Goal: Task Accomplishment & Management: Use online tool/utility

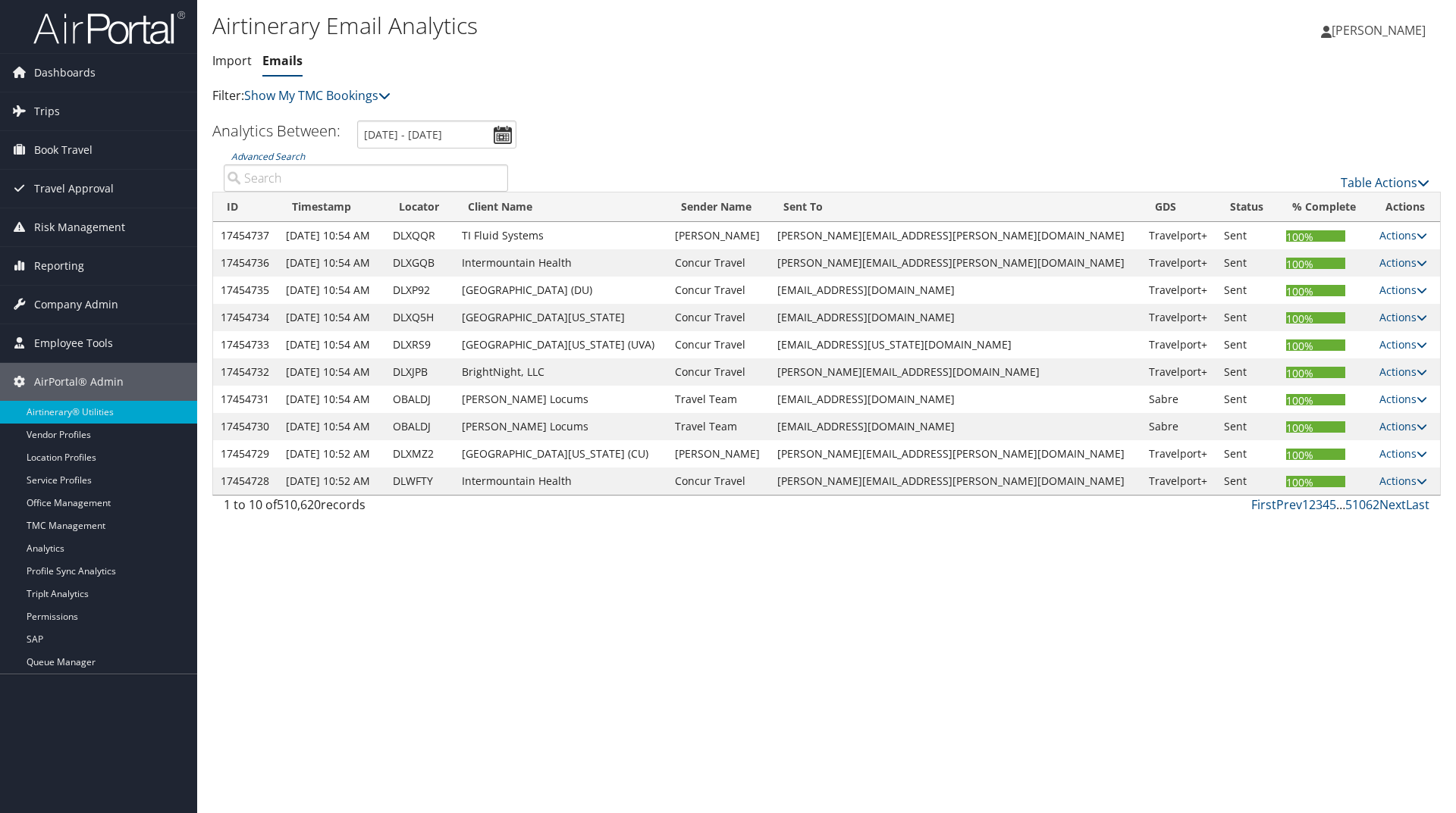
click at [304, 177] on input "Advanced Search" at bounding box center [365, 177] width 284 height 27
paste input "D71Q78"
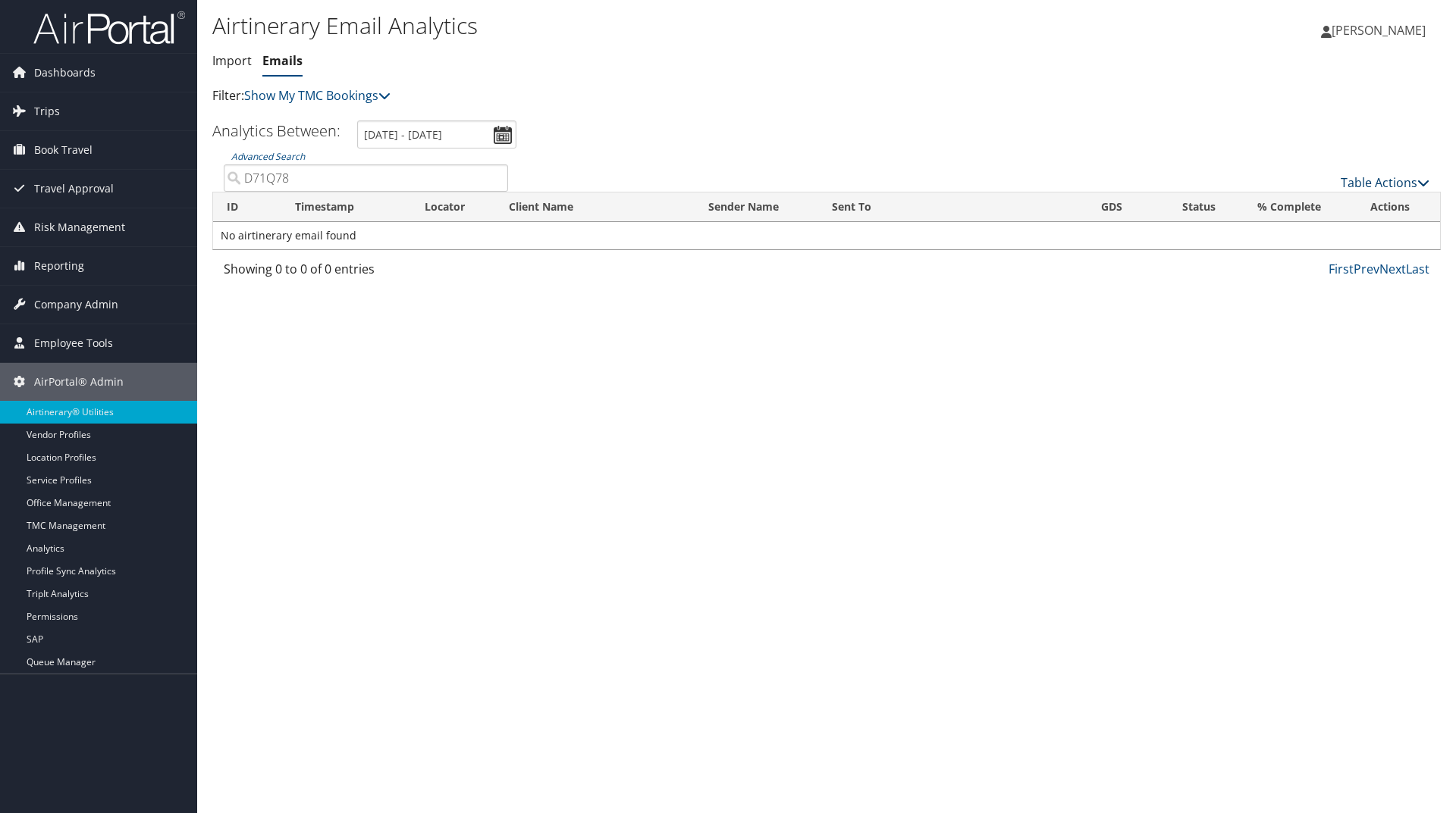
type input "D71Q78"
click at [1407, 189] on link "Table Actions" at bounding box center [1384, 182] width 88 height 17
click at [1312, 223] on link "Email itinerary" at bounding box center [1333, 232] width 199 height 26
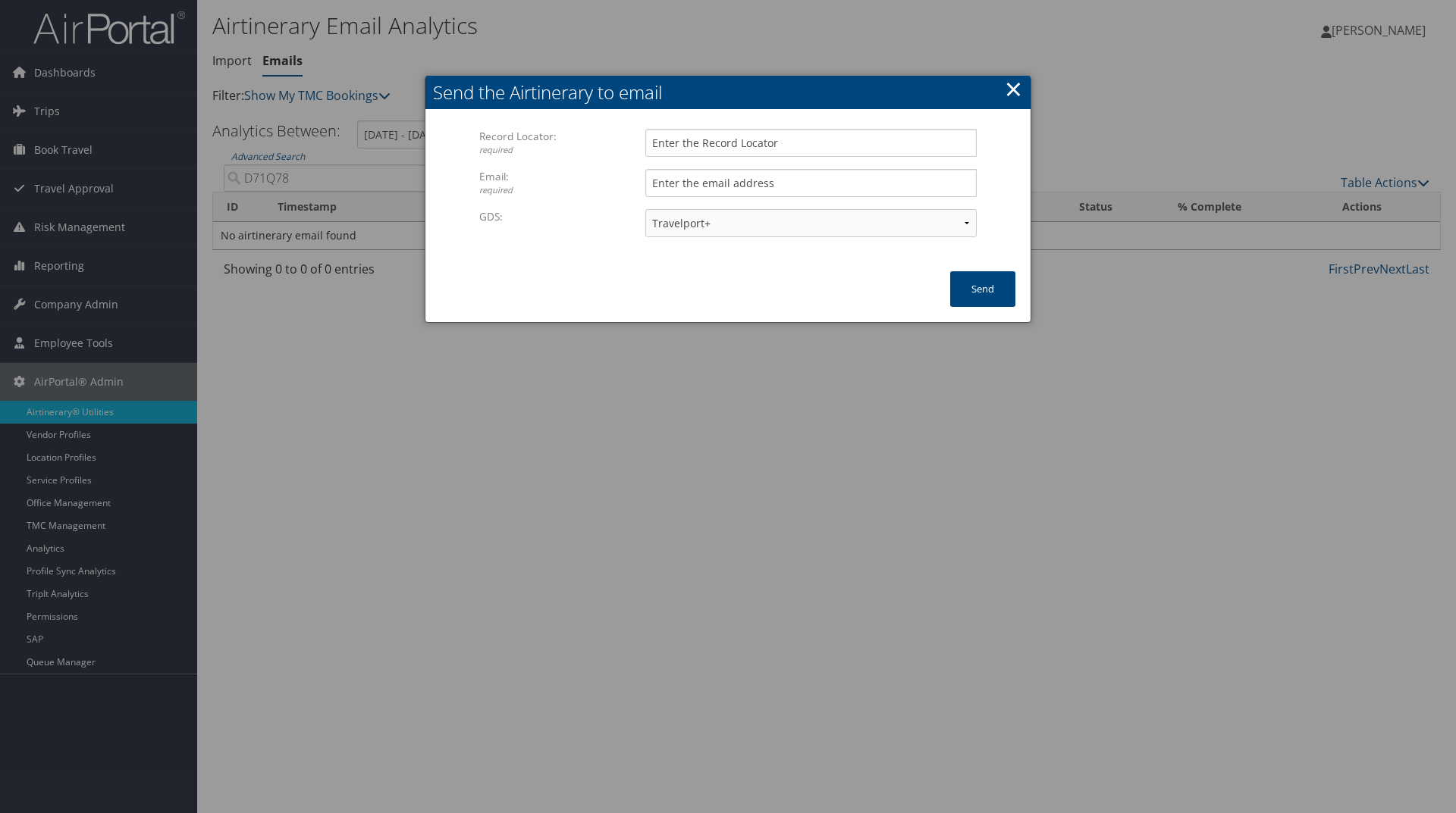
click at [1013, 94] on link "×" at bounding box center [1013, 88] width 18 height 30
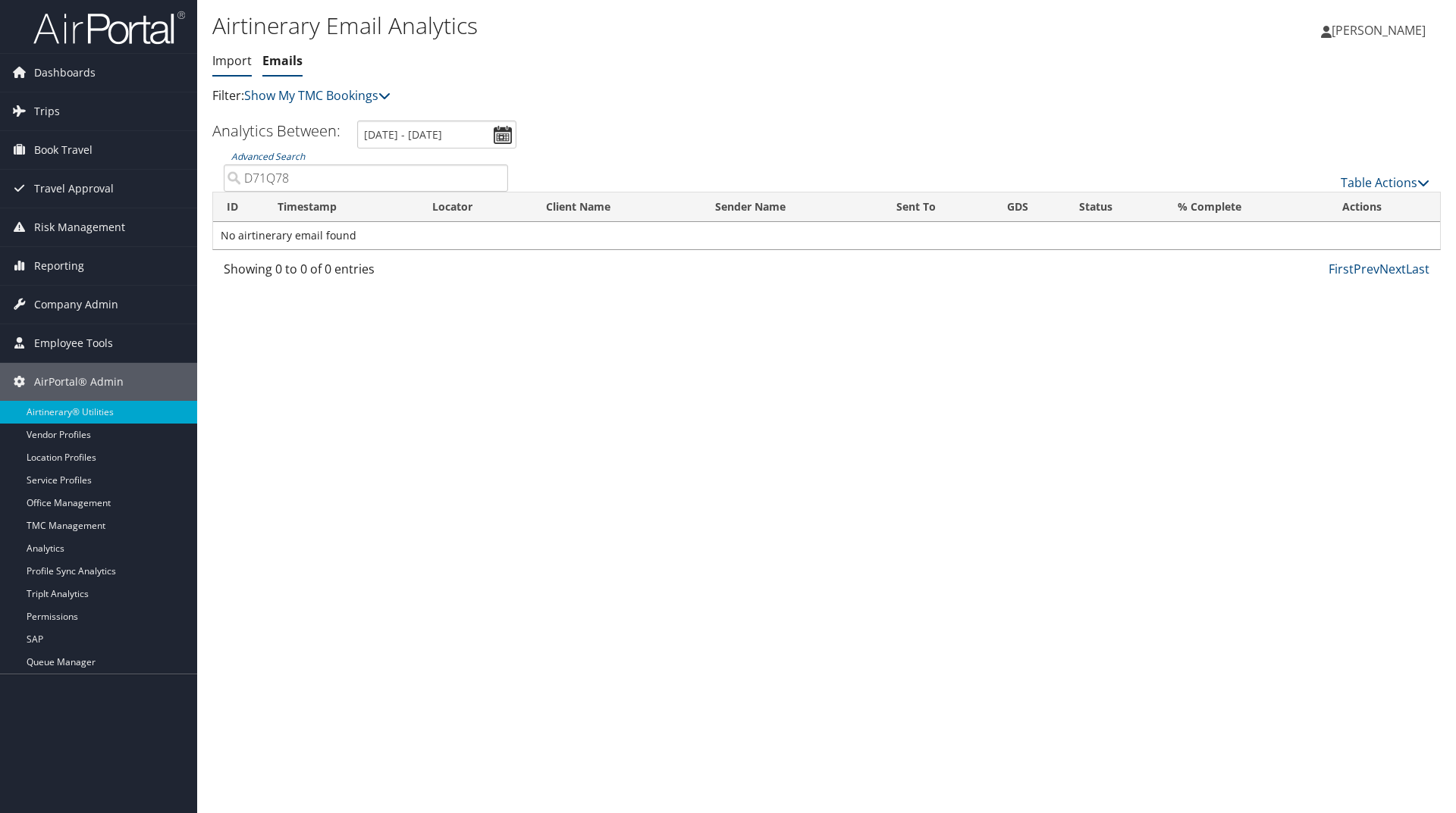
click at [239, 62] on link "Import" at bounding box center [232, 61] width 39 height 17
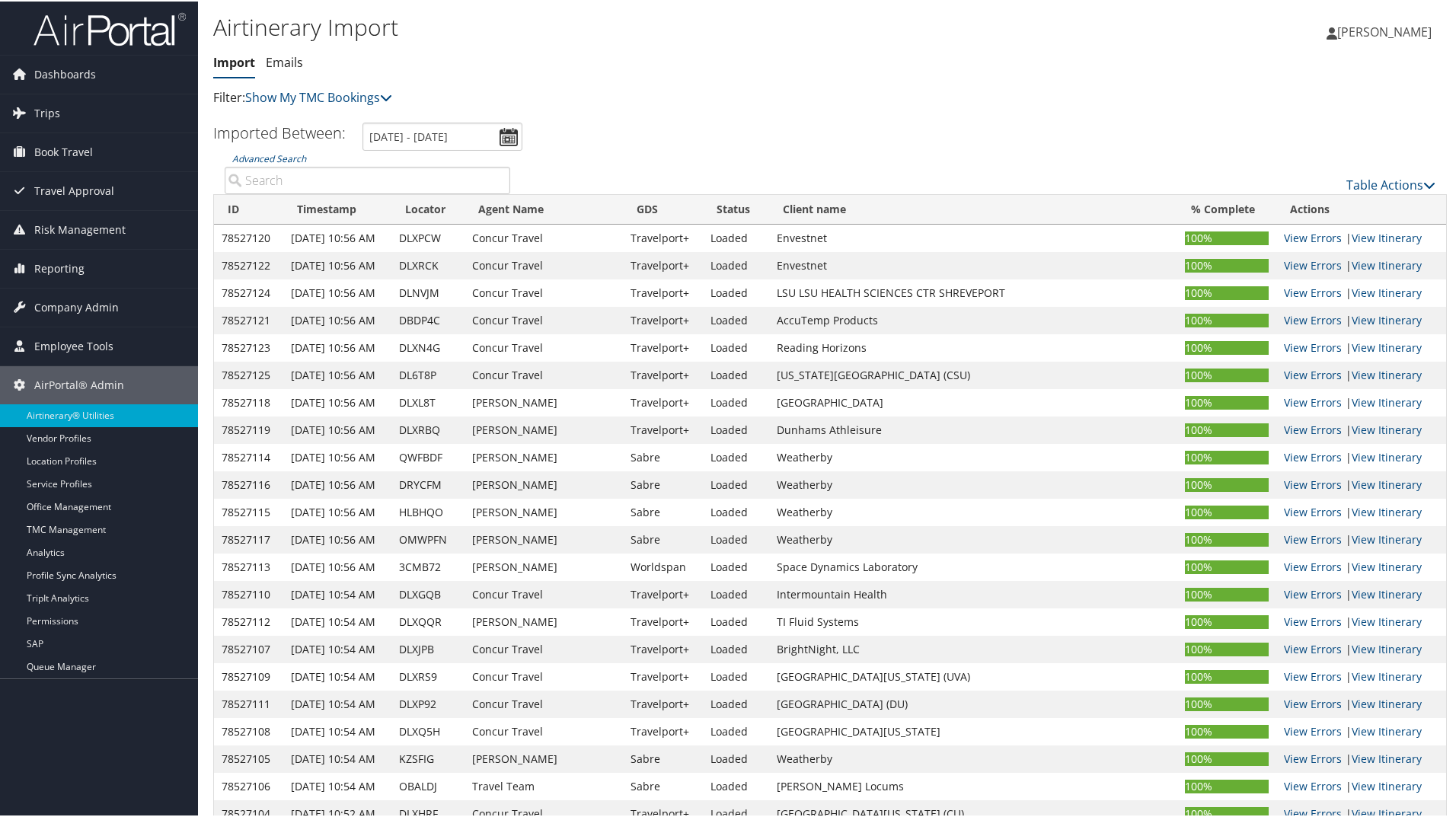
click at [430, 177] on input "Advanced Search" at bounding box center [367, 178] width 286 height 28
paste input "D71Q78"
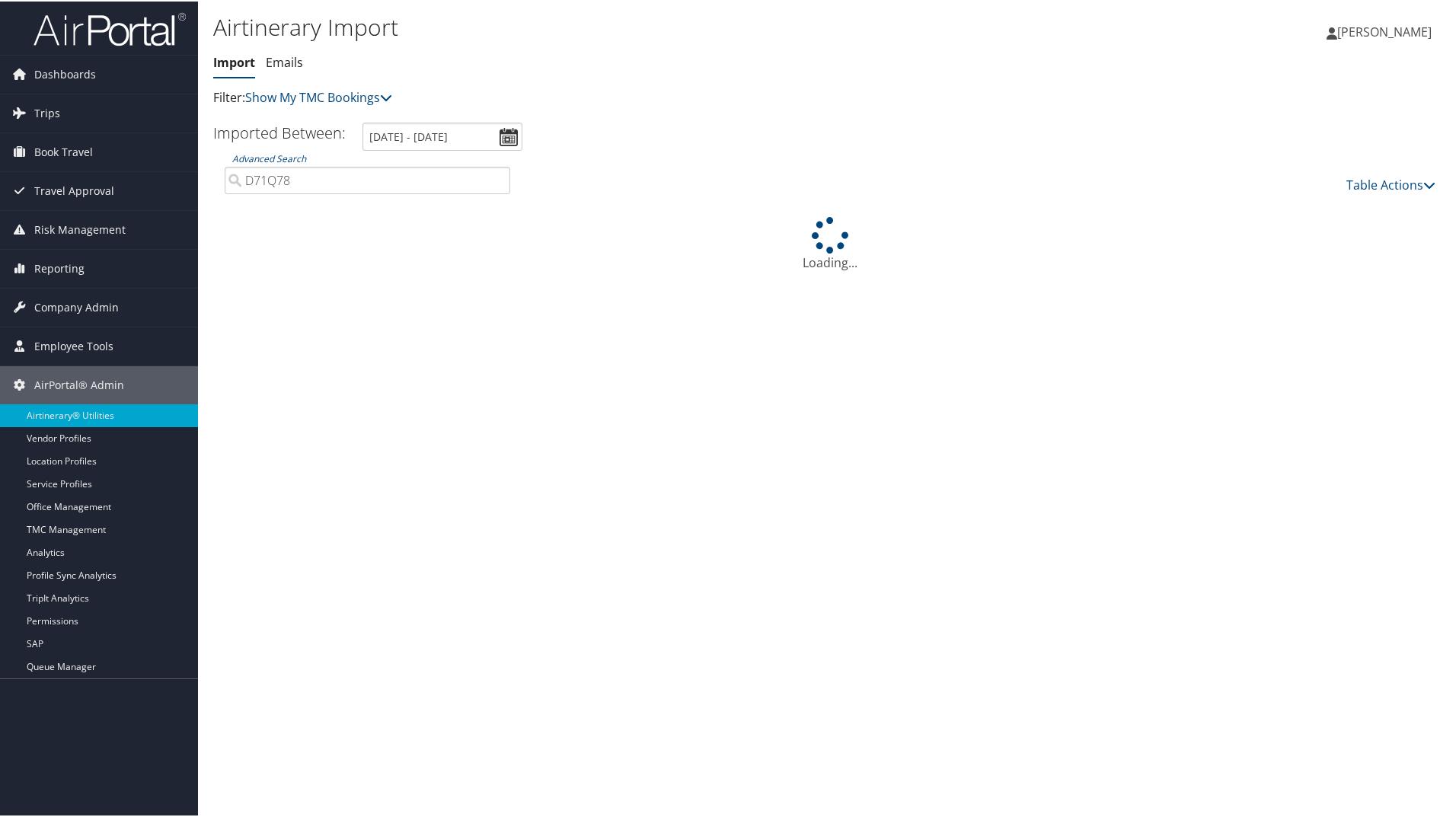
type input "D71Q78"
click at [916, 143] on ul "Imported Between: 9/22/2025 - 10/3/2025" at bounding box center [822, 136] width 1251 height 28
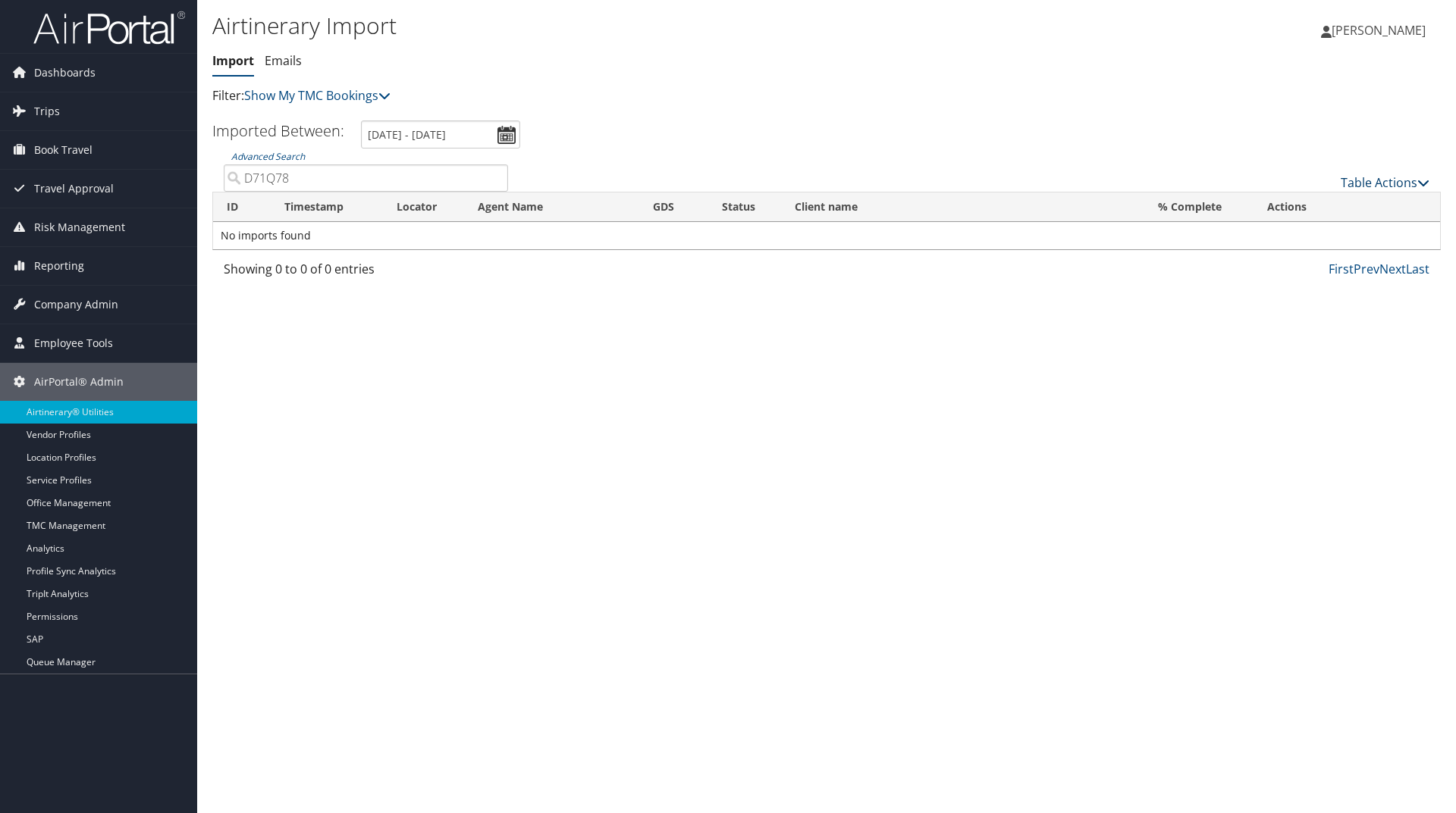
click at [1395, 181] on link "Table Actions" at bounding box center [1384, 182] width 88 height 17
click at [1290, 236] on link "Import Itinerary" at bounding box center [1333, 232] width 199 height 26
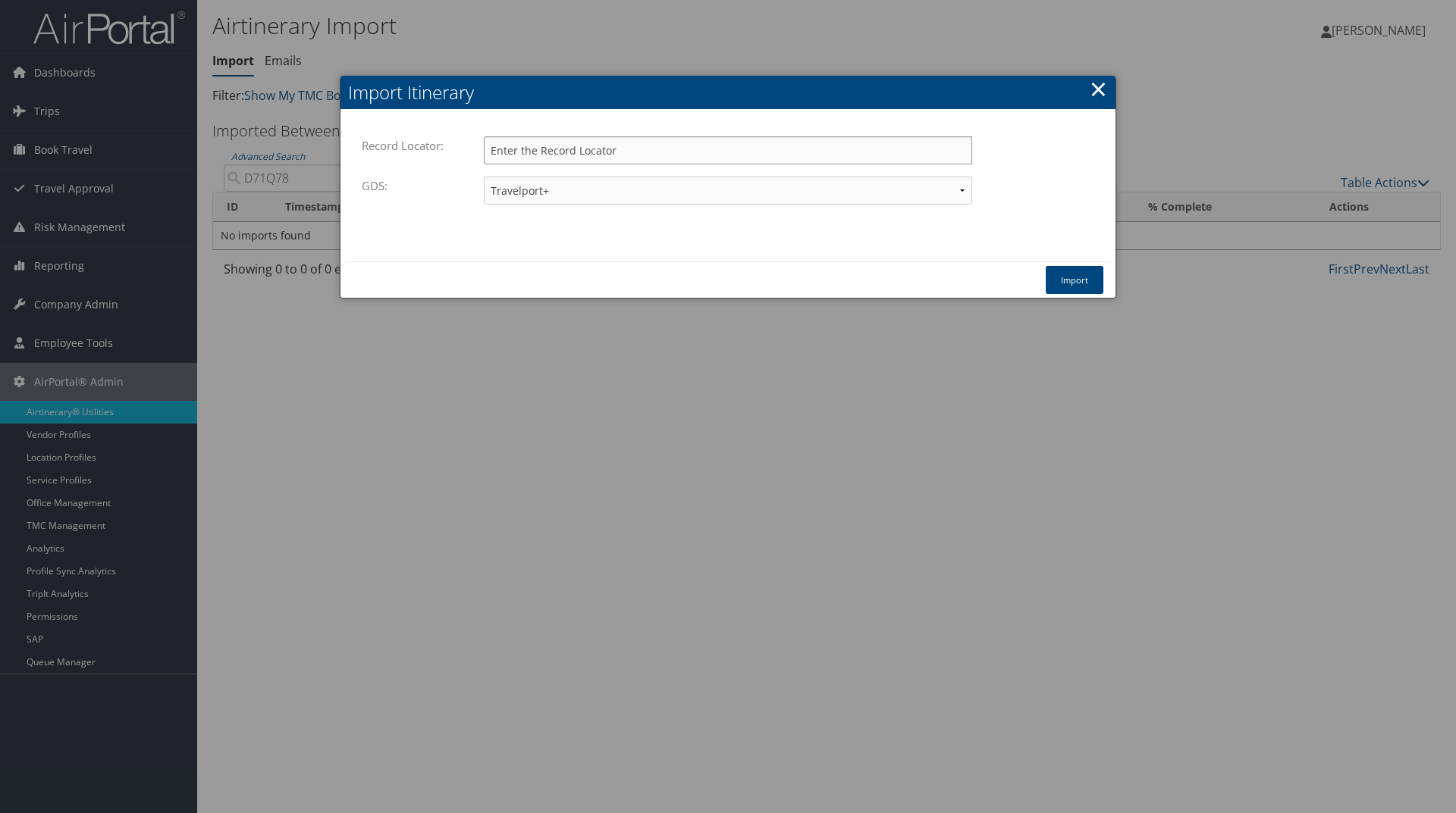
click at [883, 150] on input "Record Locator:" at bounding box center [728, 151] width 488 height 28
paste input "D71Q78"
type input "D71Q78"
click at [861, 187] on select "Travelport+ Worldspan Apollo Sabre Amadeus" at bounding box center [728, 191] width 488 height 28
click at [483, 177] on select "Travelport+ Worldspan Apollo Sabre Amadeus" at bounding box center [728, 191] width 488 height 28
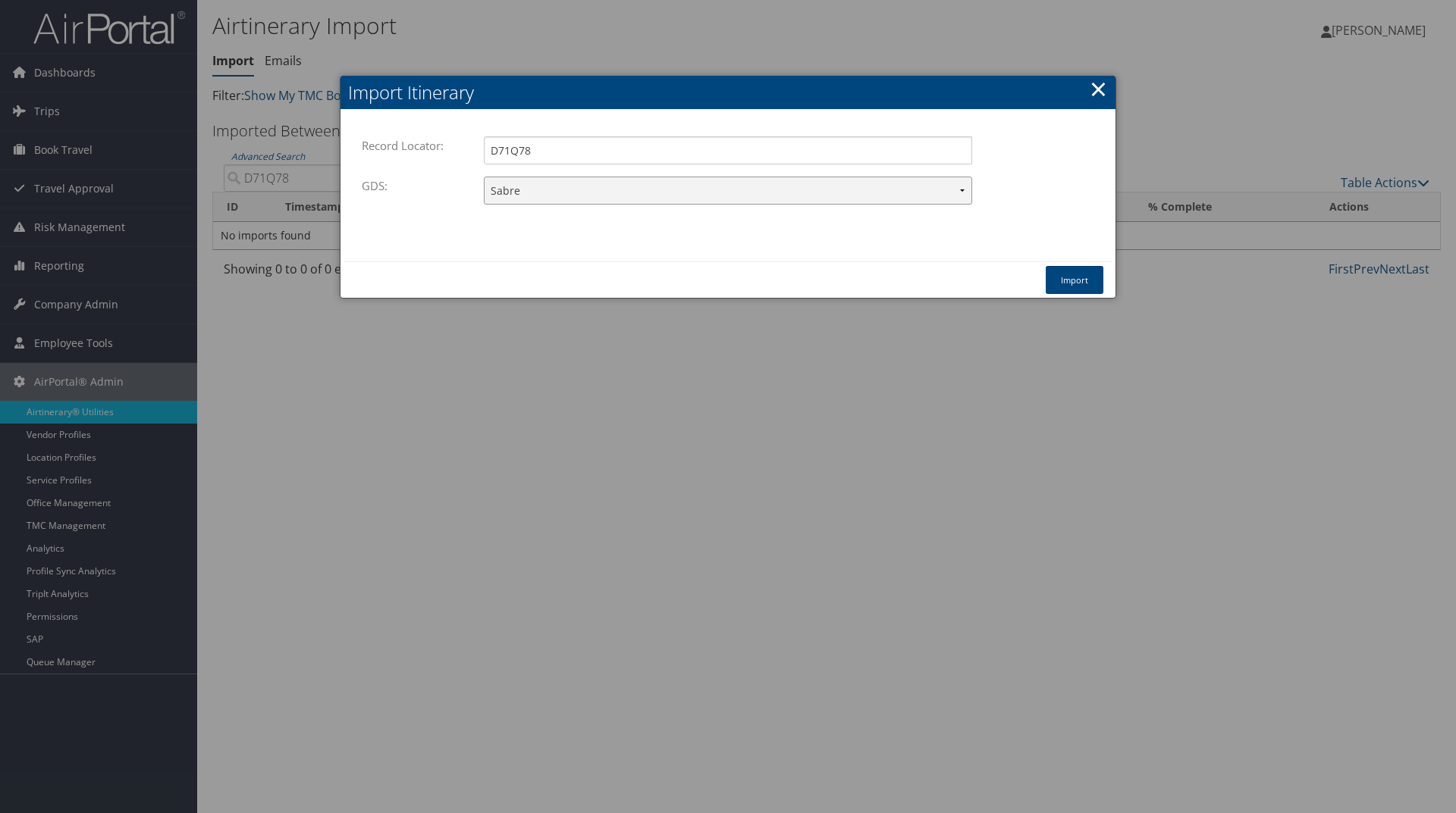
click at [553, 187] on select "Travelport+ Worldspan Apollo Sabre Amadeus" at bounding box center [728, 191] width 488 height 28
select select "1G"
click at [483, 177] on select "Travelport+ Worldspan Apollo Sabre Amadeus" at bounding box center [728, 191] width 488 height 28
click at [1079, 280] on button "Import" at bounding box center [1074, 280] width 58 height 28
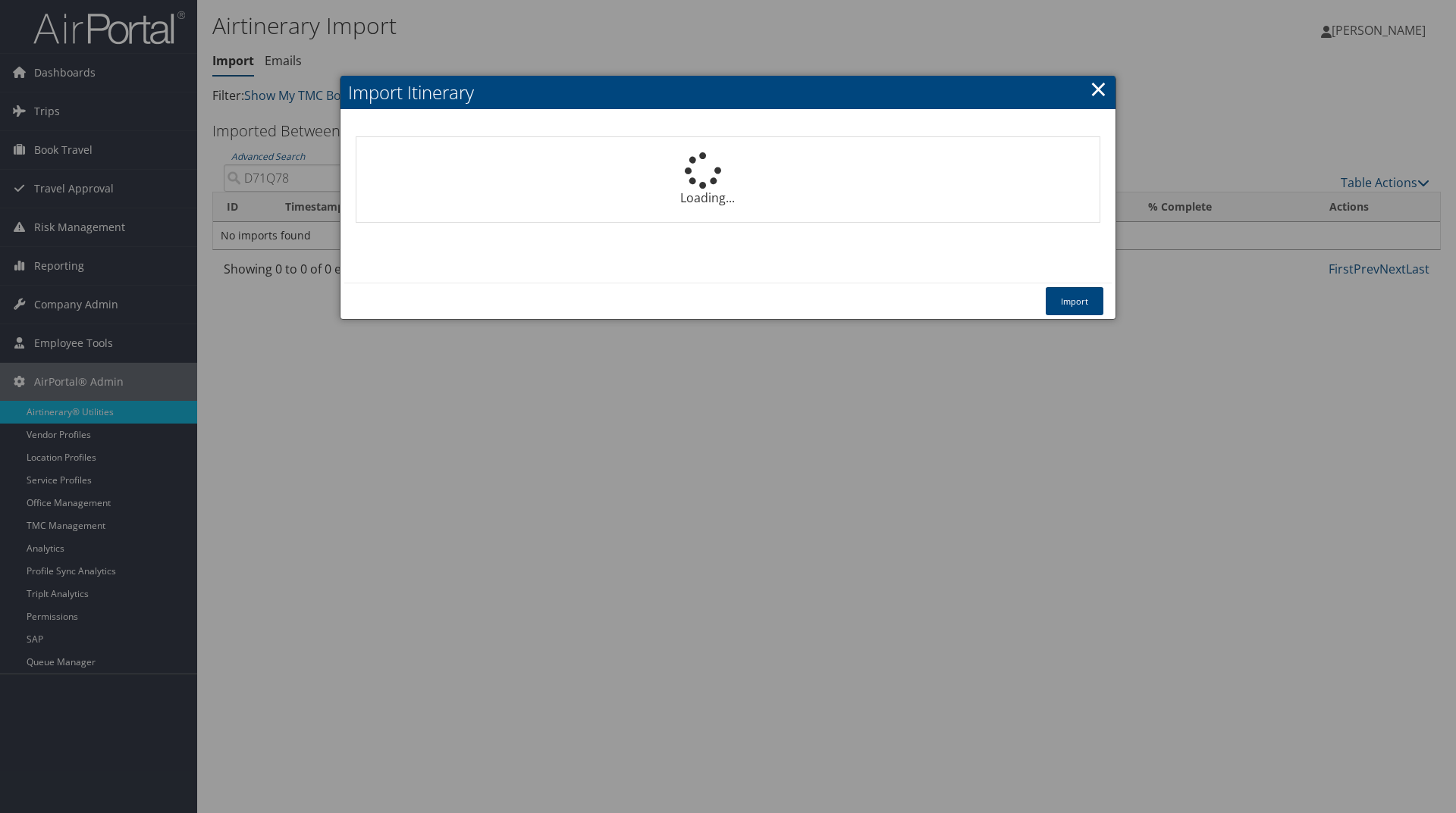
select select "1P"
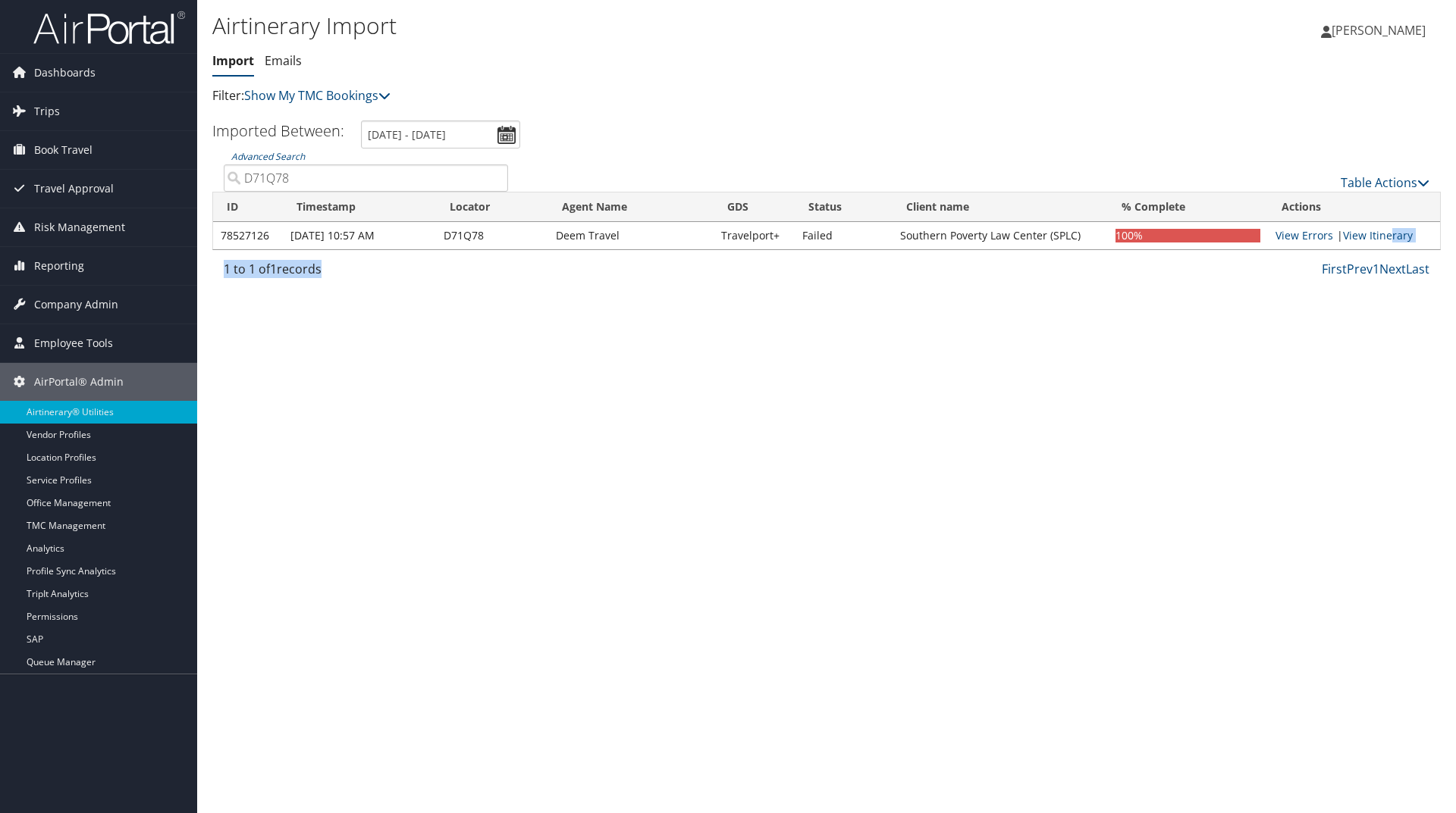
drag, startPoint x: 1391, startPoint y: 237, endPoint x: 1305, endPoint y: 356, distance: 146.8
click at [1305, 356] on div "Airtinerary Import Import Emails Import Emails Filter: Show My TMC Bookings Sho…" at bounding box center [827, 406] width 1258 height 813
click at [1298, 236] on link "View Errors" at bounding box center [1303, 235] width 58 height 14
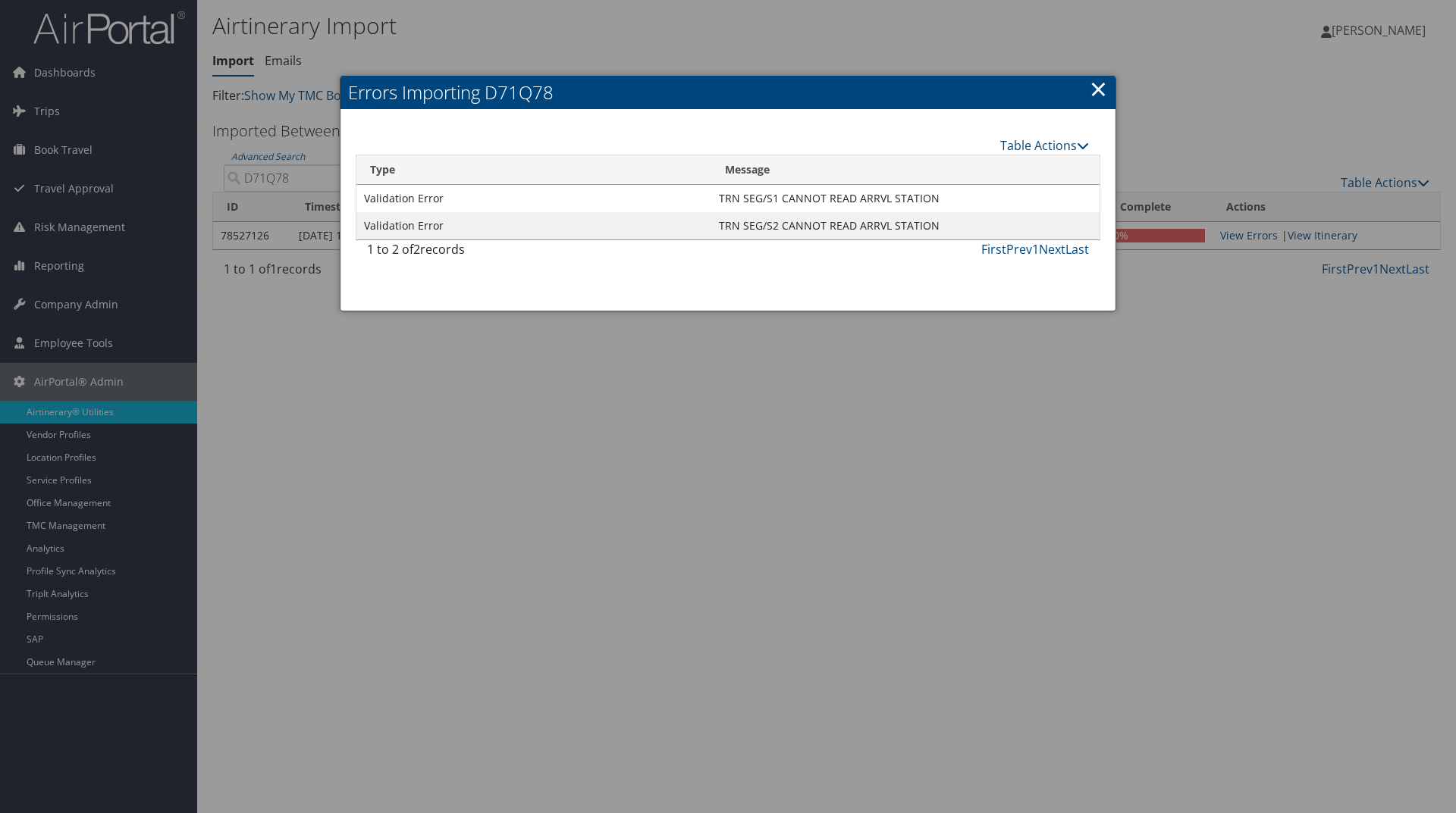
click at [1099, 88] on link "×" at bounding box center [1098, 88] width 18 height 30
